Goal: Navigation & Orientation: Find specific page/section

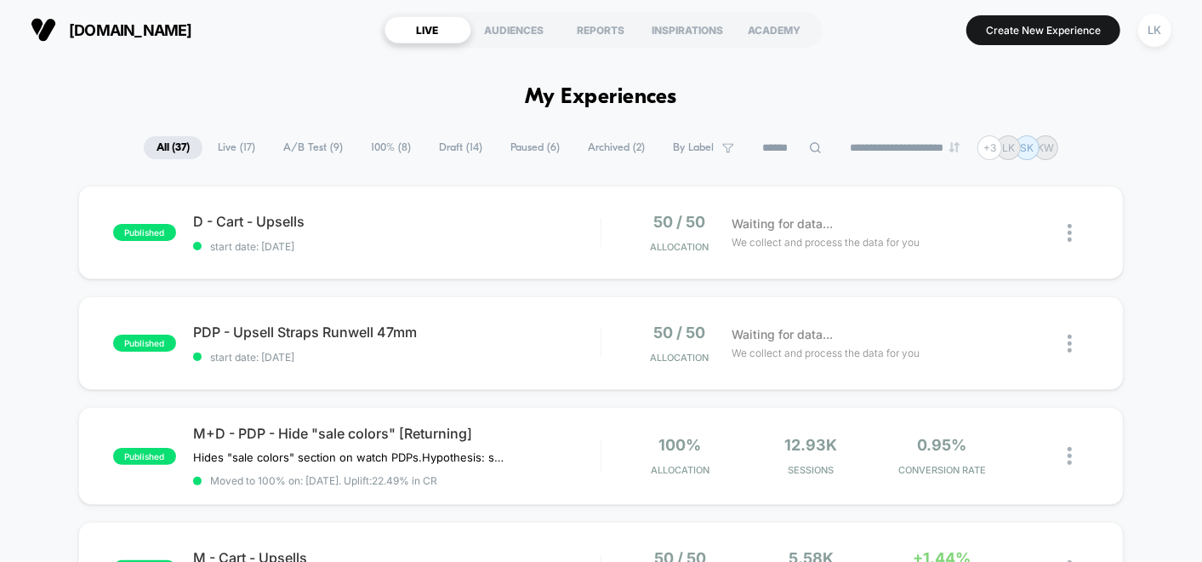
click at [444, 149] on span "Draft ( 14 )" at bounding box center [460, 147] width 69 height 23
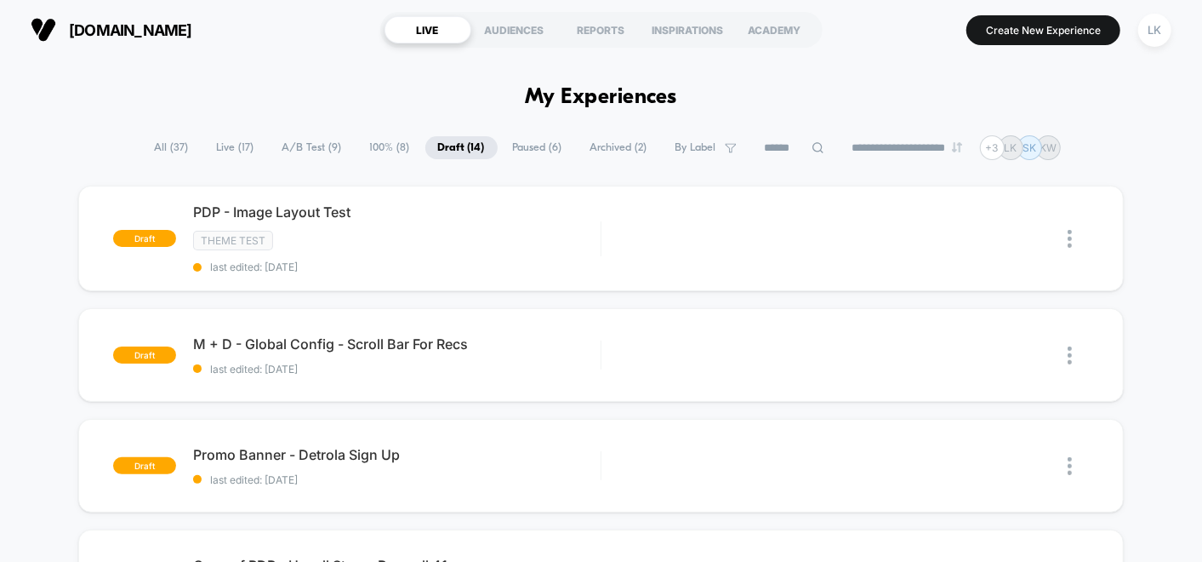
click at [508, 146] on span "Paused ( 6 )" at bounding box center [537, 147] width 75 height 23
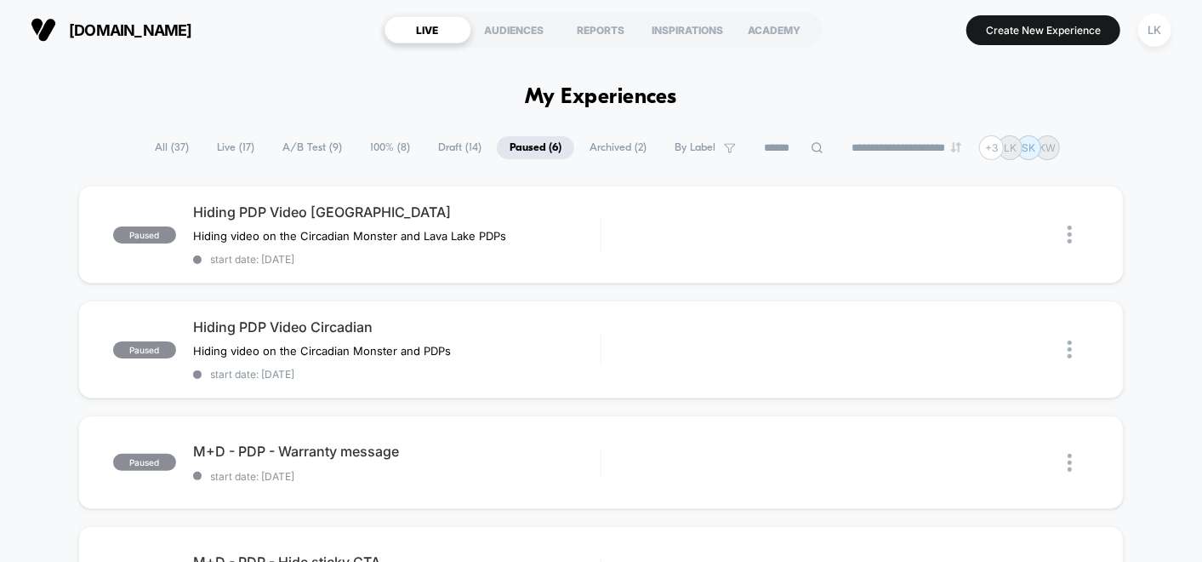
click at [161, 143] on span "All ( 37 )" at bounding box center [172, 147] width 60 height 23
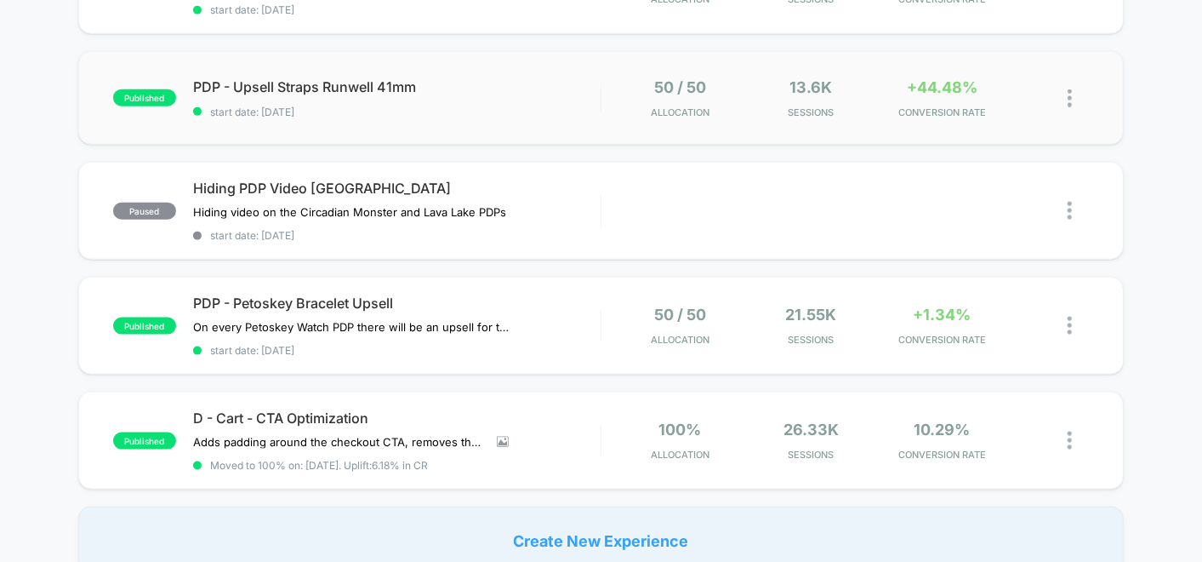
scroll to position [1134, 0]
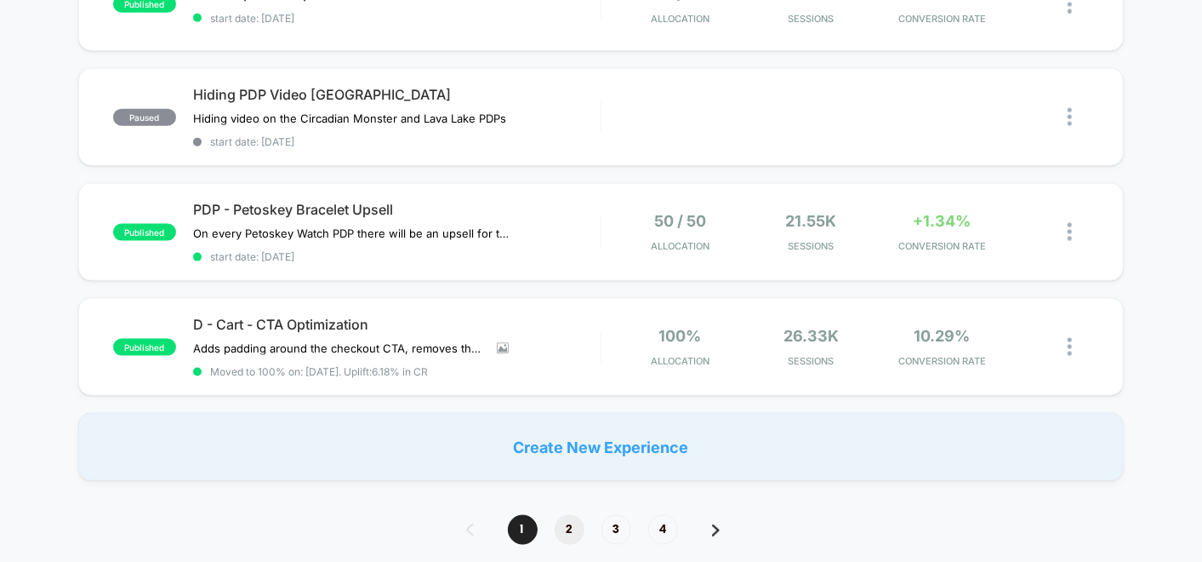
click at [563, 515] on span "2" at bounding box center [570, 530] width 30 height 30
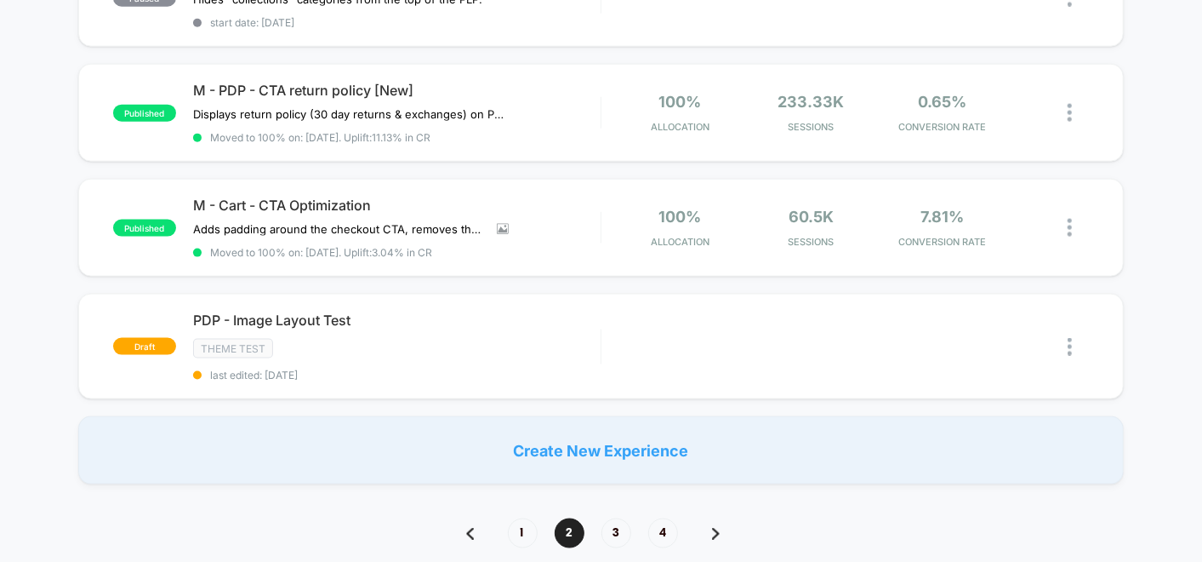
click at [609, 503] on div "**********" at bounding box center [601, 492] width 1202 height 2982
click at [611, 518] on span "3" at bounding box center [617, 533] width 30 height 30
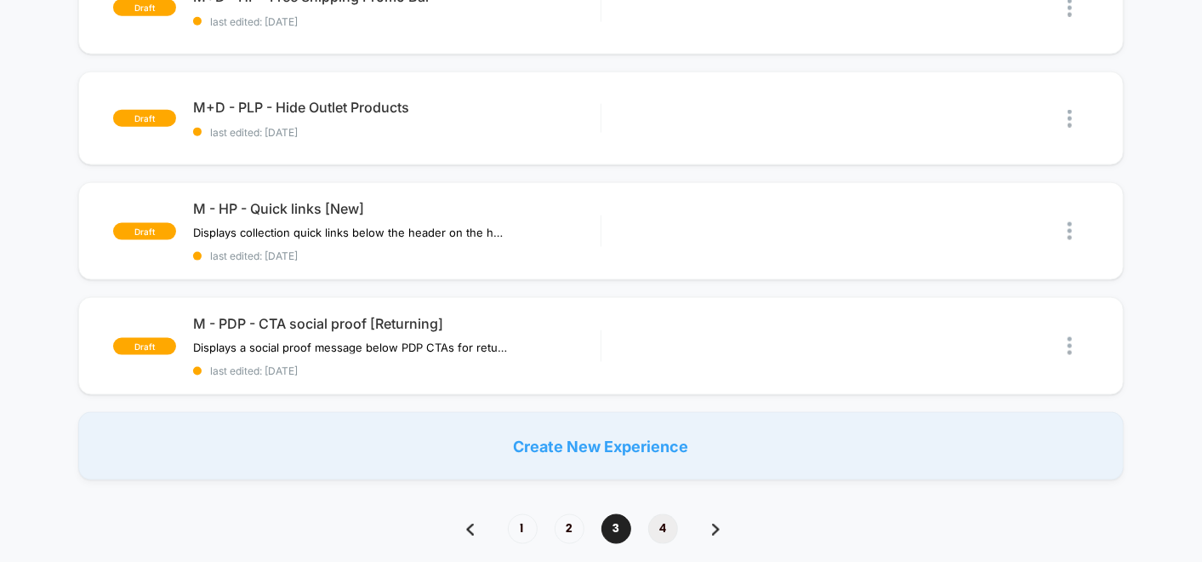
click at [660, 518] on span "4" at bounding box center [663, 529] width 30 height 30
